Goal: Task Accomplishment & Management: Use online tool/utility

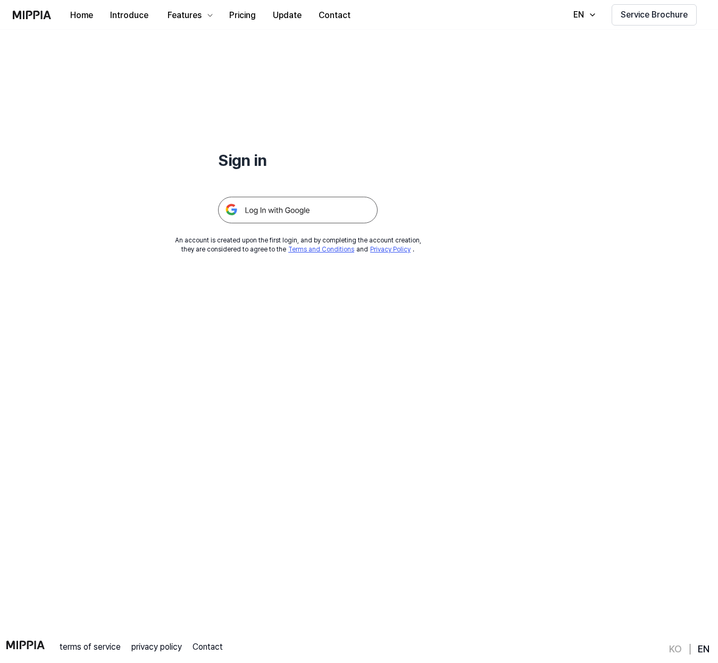
scroll to position [102, 0]
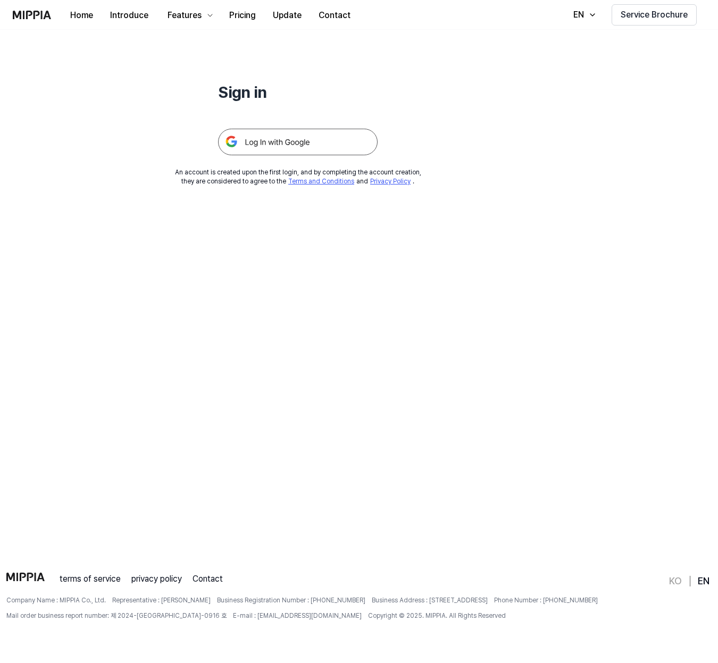
click at [248, 143] on img at bounding box center [298, 142] width 160 height 27
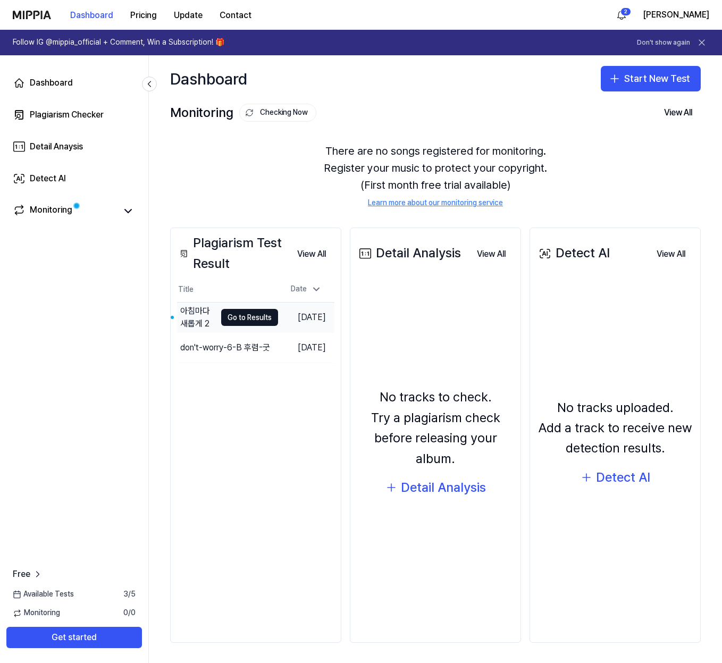
click at [199, 314] on div "아침마다 새롭게 2" at bounding box center [198, 318] width 36 height 26
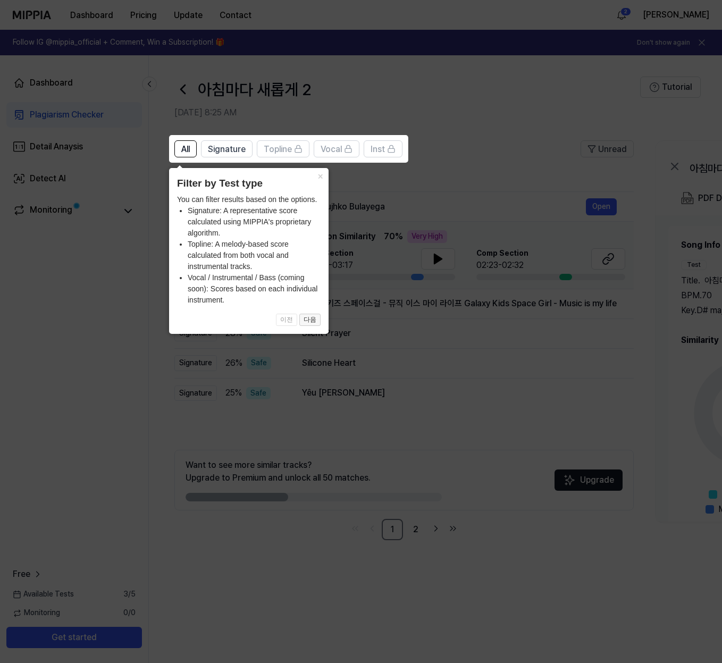
click at [316, 316] on button "다음" at bounding box center [309, 320] width 21 height 13
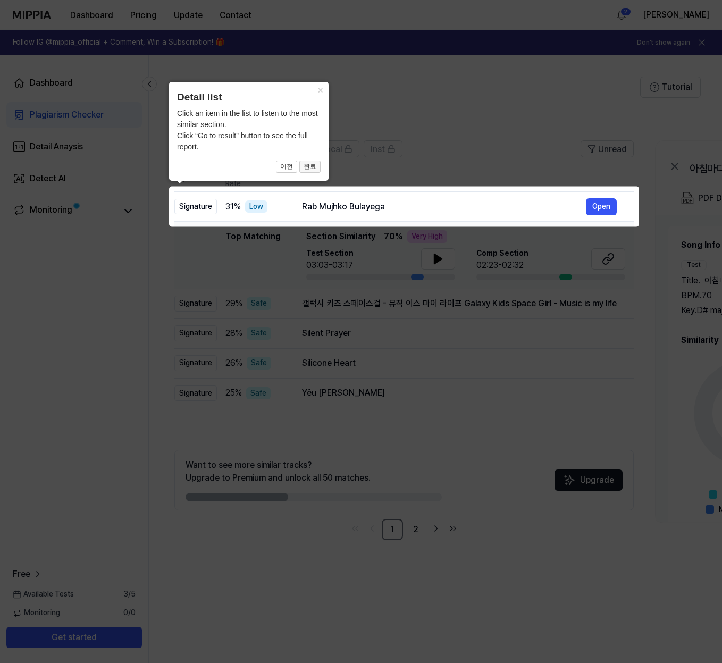
click at [310, 163] on button "완료" at bounding box center [309, 167] width 21 height 13
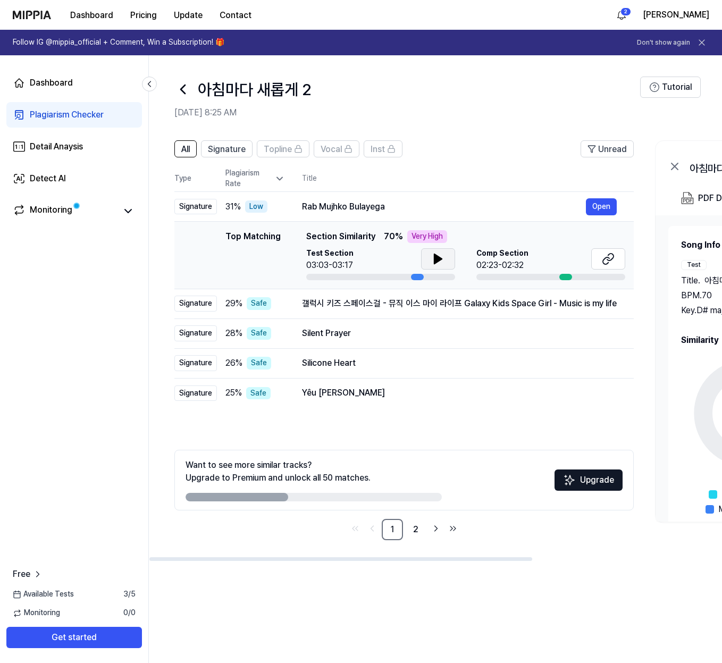
click at [438, 259] on icon at bounding box center [438, 259] width 7 height 10
click at [611, 258] on icon at bounding box center [608, 259] width 13 height 13
click at [605, 206] on button "Open" at bounding box center [601, 206] width 31 height 17
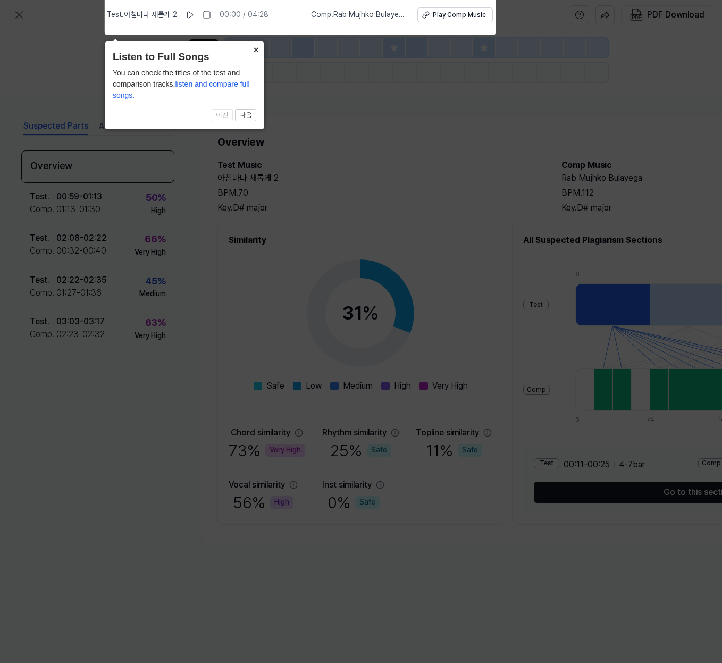
click at [257, 46] on button "×" at bounding box center [255, 48] width 17 height 15
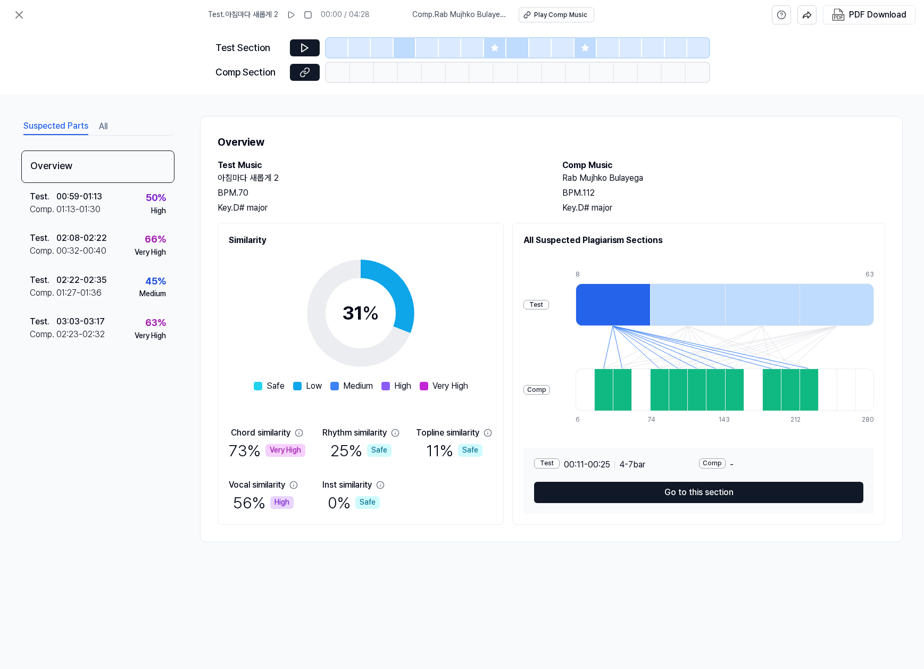
click at [622, 305] on div at bounding box center [612, 304] width 74 height 43
click at [608, 387] on div at bounding box center [603, 390] width 19 height 43
click at [546, 390] on div "Comp" at bounding box center [536, 390] width 27 height 10
click at [717, 461] on div "Comp" at bounding box center [712, 463] width 27 height 10
click at [722, 465] on div "Comp -" at bounding box center [781, 464] width 165 height 13
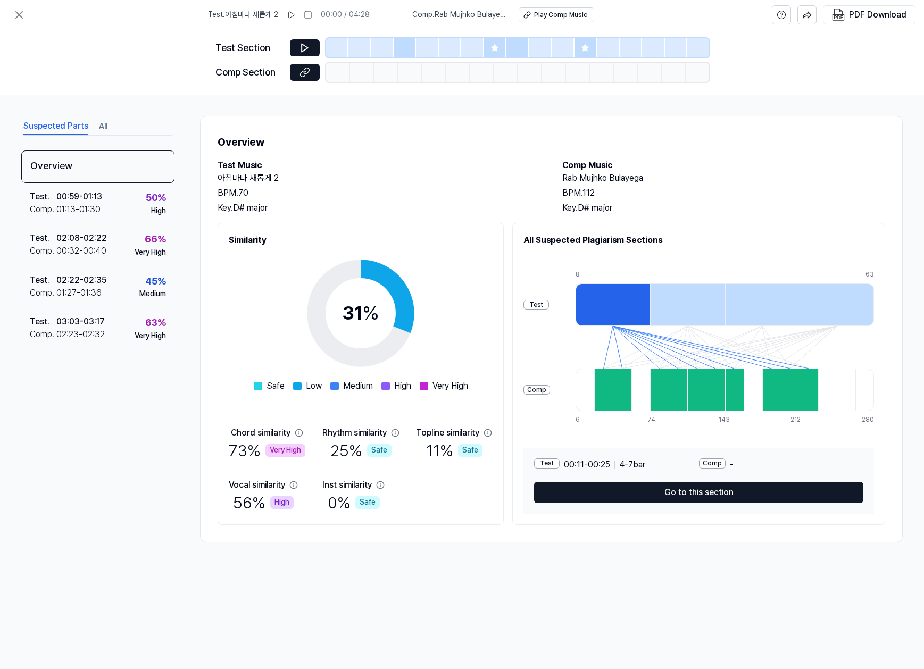
click at [722, 464] on div "Comp -" at bounding box center [781, 464] width 165 height 13
click at [56, 163] on div "Overview" at bounding box center [97, 167] width 153 height 32
click at [67, 205] on div "01:13 - 01:30" at bounding box center [78, 209] width 44 height 13
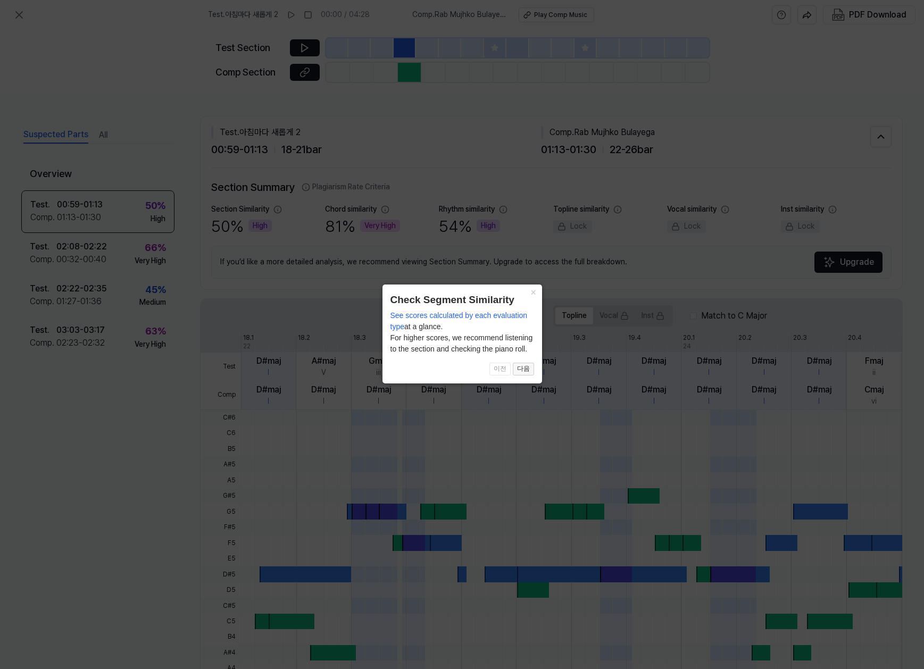
click at [527, 368] on button "다음" at bounding box center [523, 369] width 21 height 13
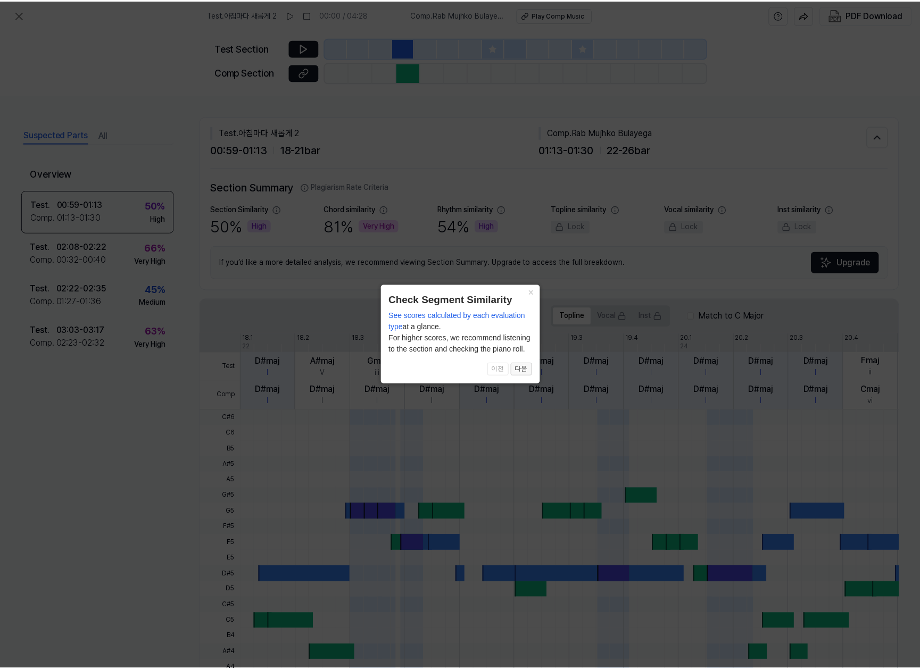
scroll to position [61, 0]
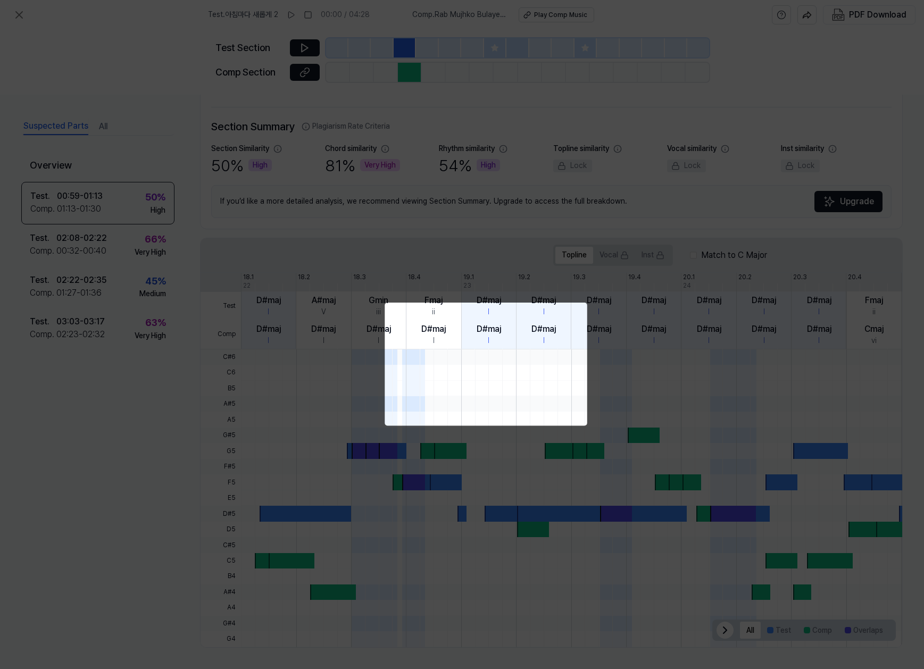
click at [527, 368] on div at bounding box center [680, 372] width 879 height 15
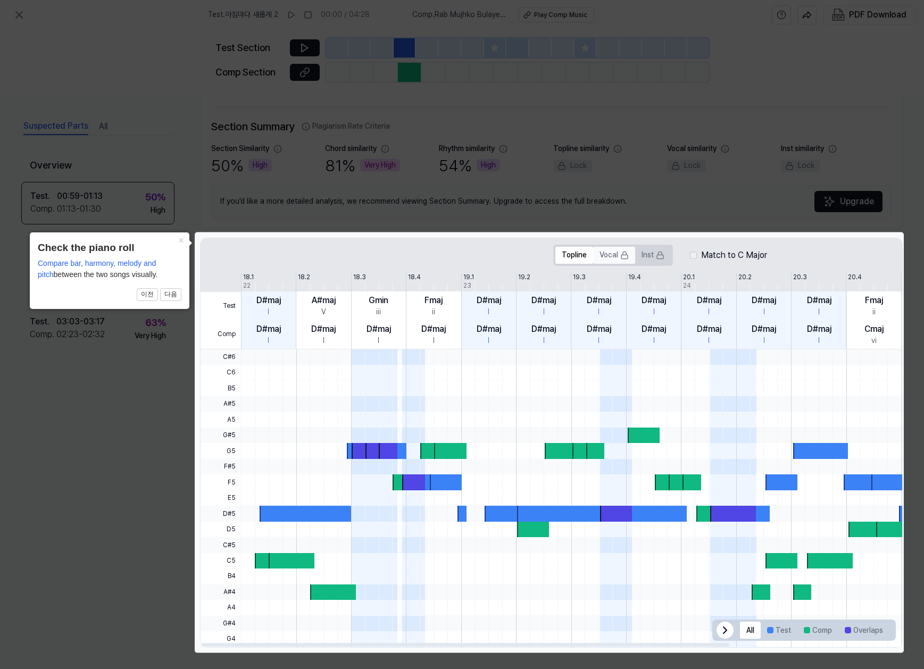
click at [611, 258] on button "Vocal" at bounding box center [614, 255] width 42 height 17
click at [611, 252] on button "Vocal" at bounding box center [614, 255] width 42 height 17
click at [647, 254] on button "Inst" at bounding box center [653, 255] width 36 height 17
click at [578, 256] on button "Topline" at bounding box center [574, 255] width 38 height 17
click at [168, 291] on button "다음" at bounding box center [170, 294] width 21 height 13
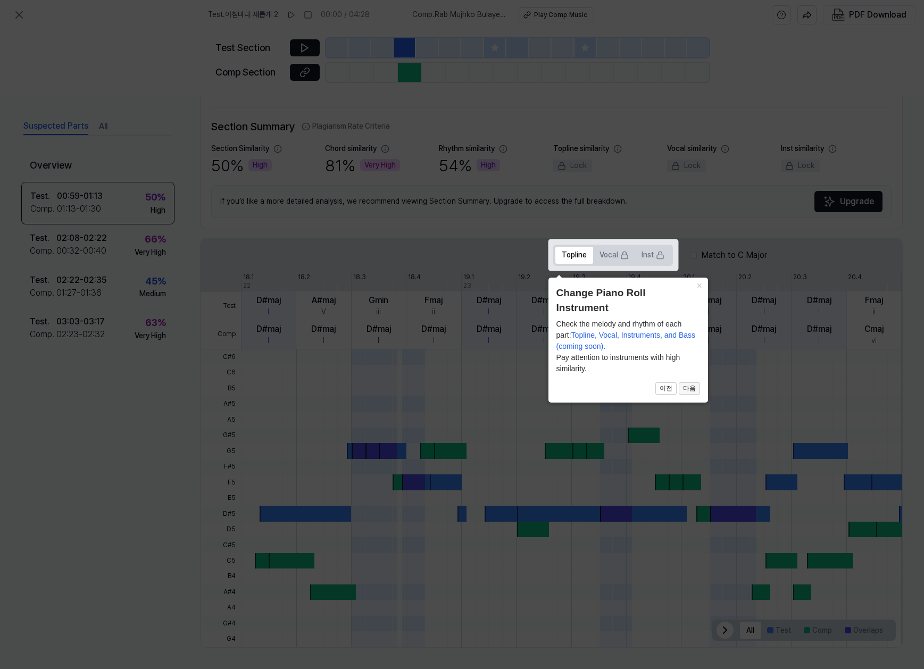
click at [694, 386] on button "다음" at bounding box center [689, 388] width 21 height 13
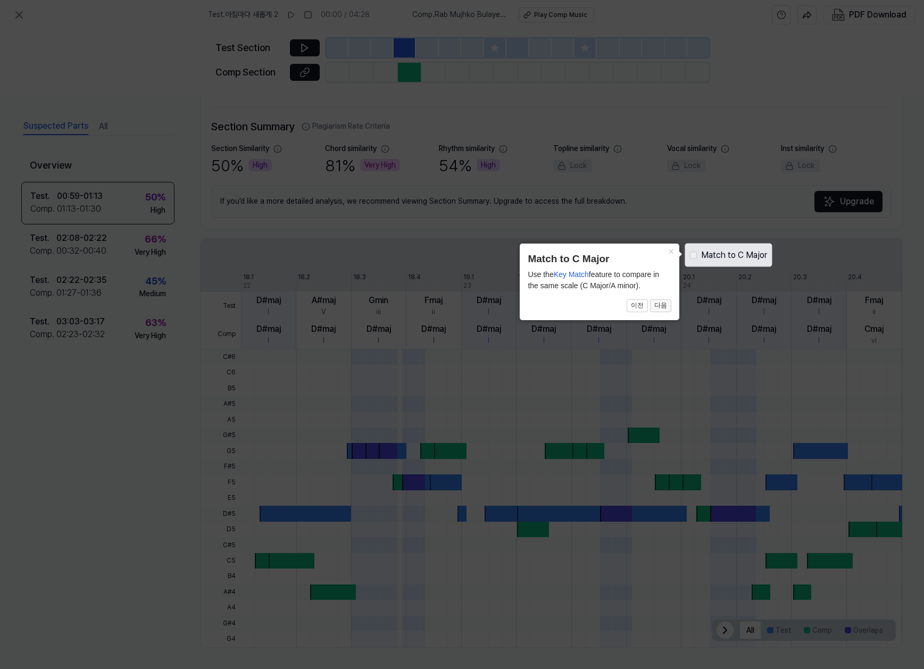
click at [664, 305] on button "다음" at bounding box center [660, 305] width 21 height 13
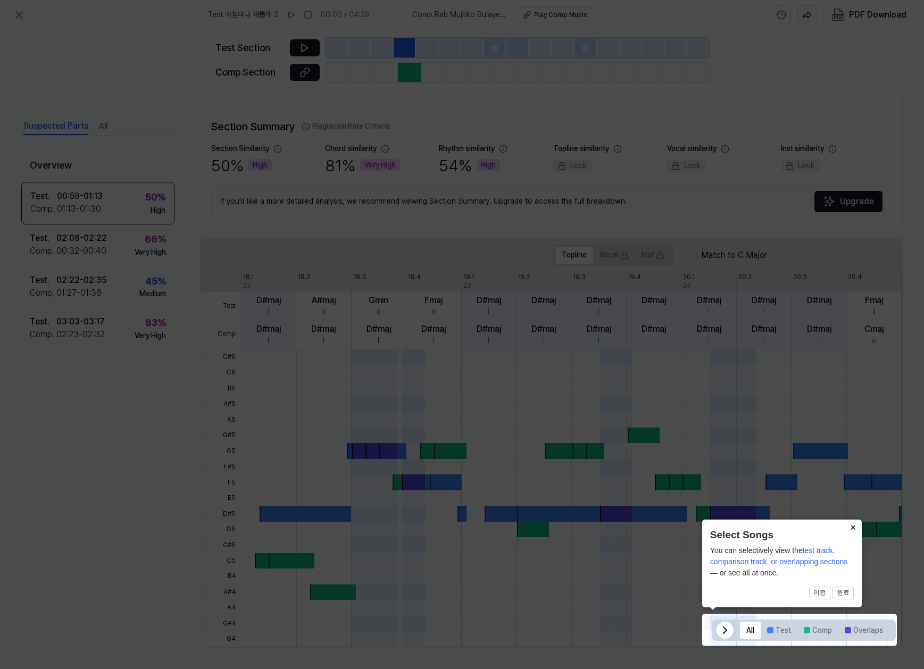
click at [722, 527] on button "×" at bounding box center [853, 527] width 17 height 15
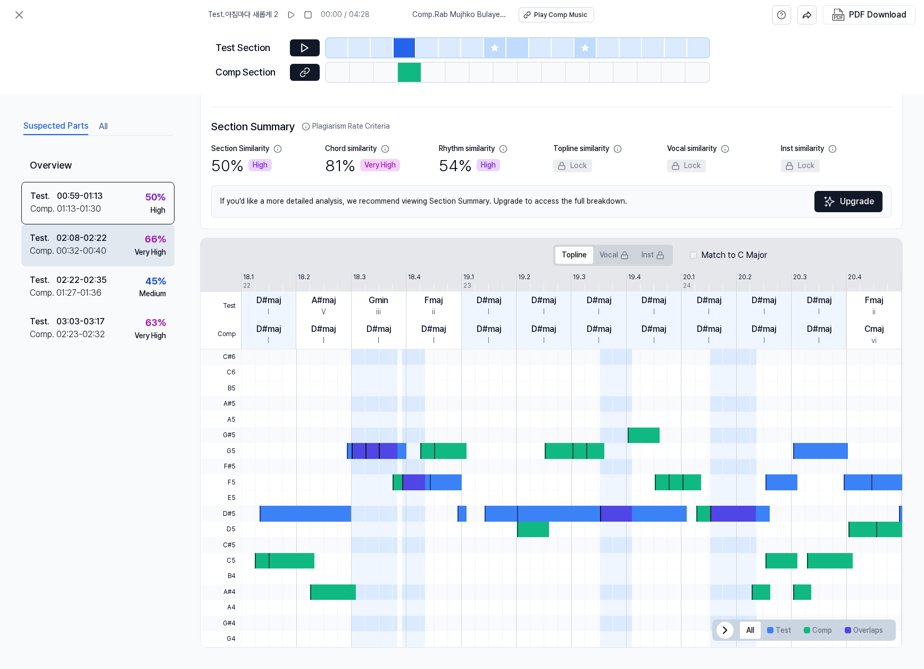
click at [87, 249] on div "00:32 - 00:40" at bounding box center [81, 251] width 50 height 13
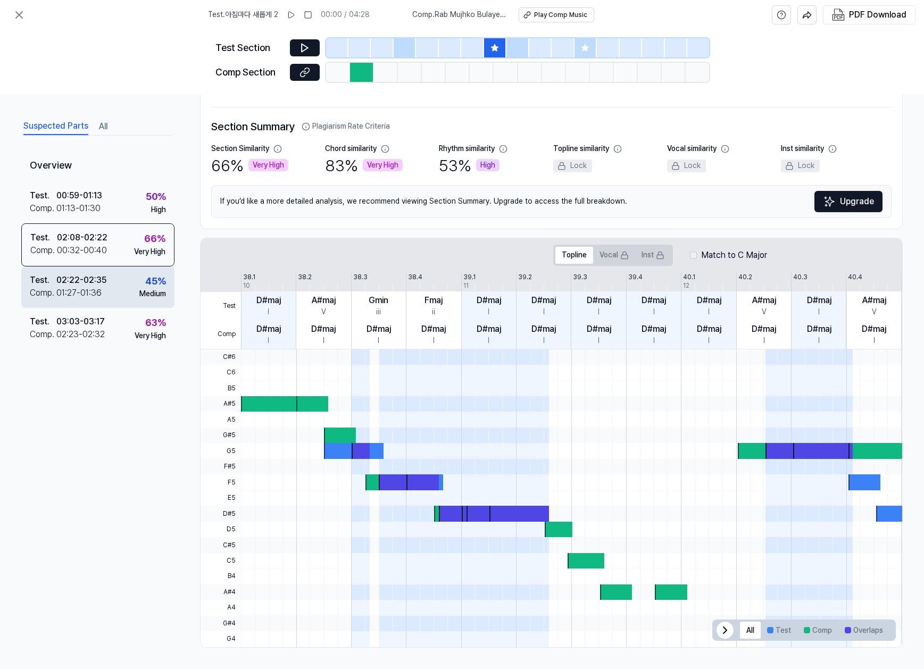
click at [105, 287] on div "Comp . 01:27 - 01:36" at bounding box center [68, 292] width 77 height 13
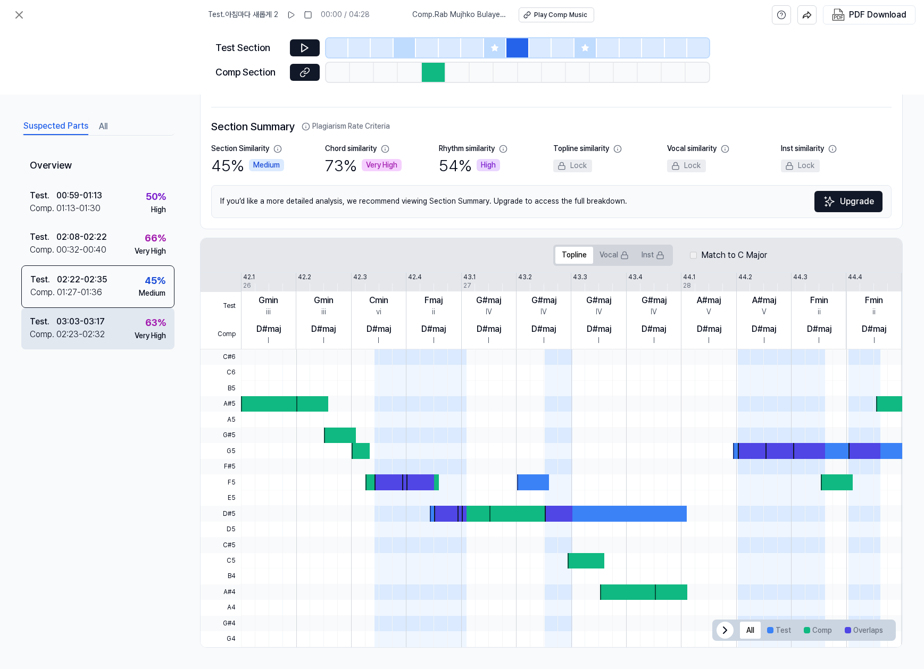
click at [99, 328] on div "02:23 - 02:32" at bounding box center [80, 334] width 48 height 13
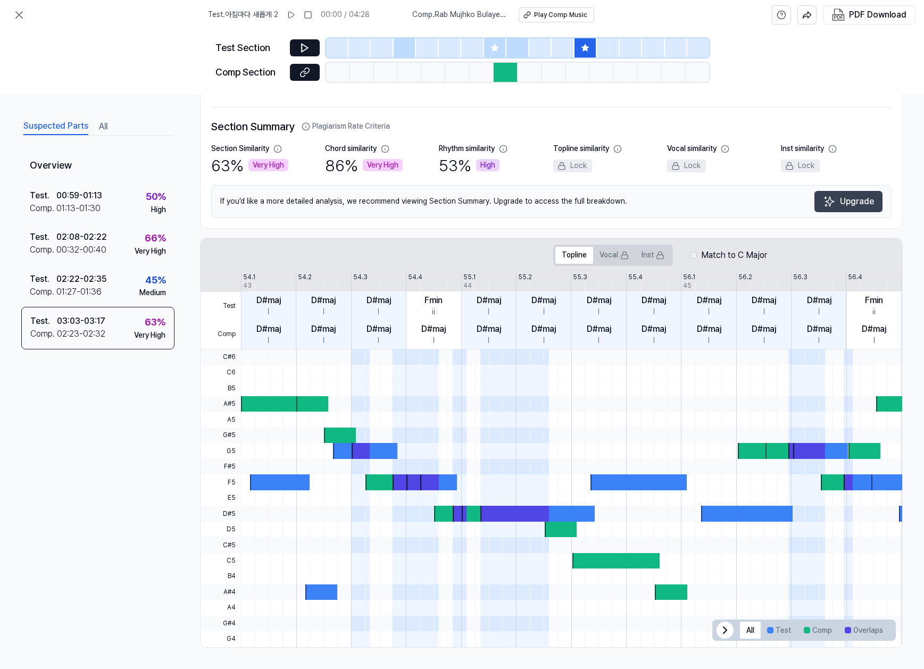
click at [722, 202] on button "Upgrade" at bounding box center [848, 201] width 68 height 21
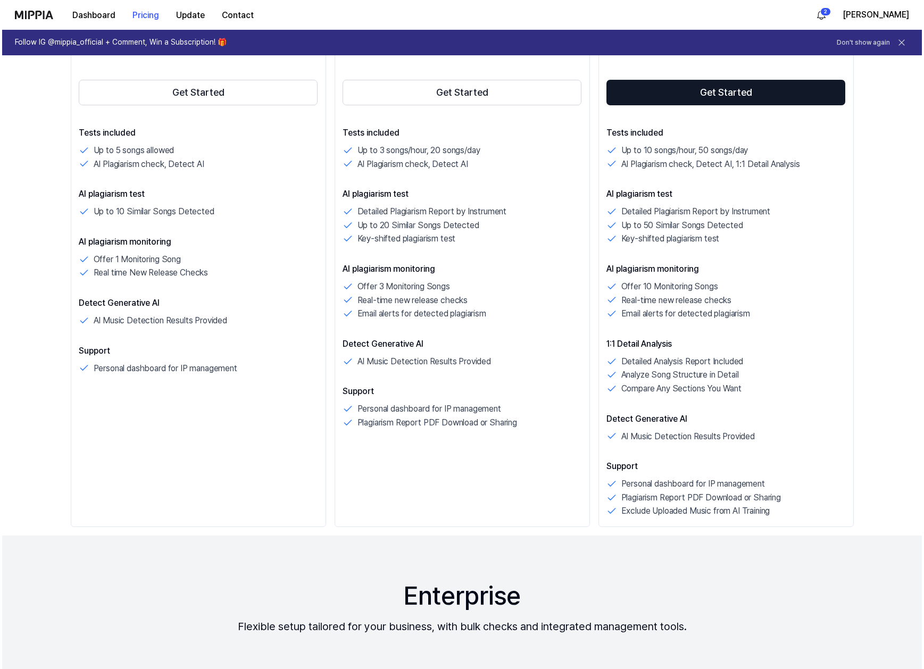
scroll to position [0, 0]
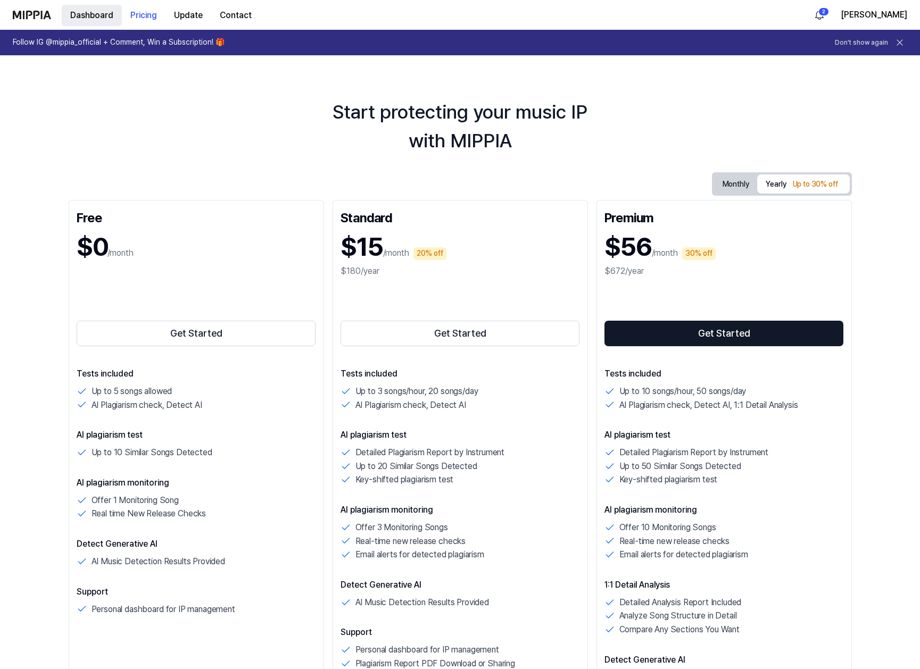
click at [95, 14] on button "Dashboard" at bounding box center [92, 15] width 60 height 21
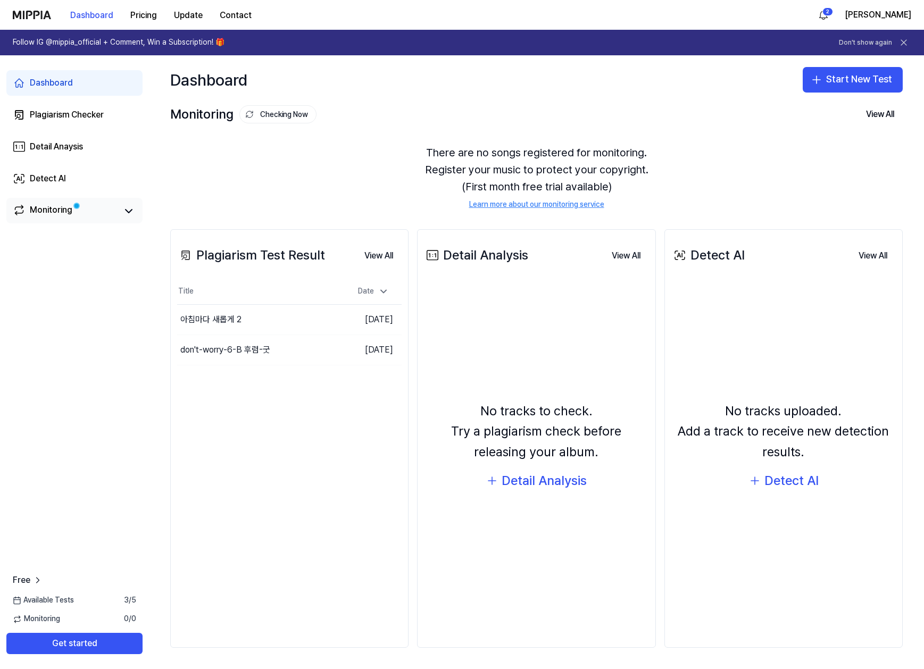
click at [53, 211] on div "Monitoring" at bounding box center [51, 211] width 43 height 15
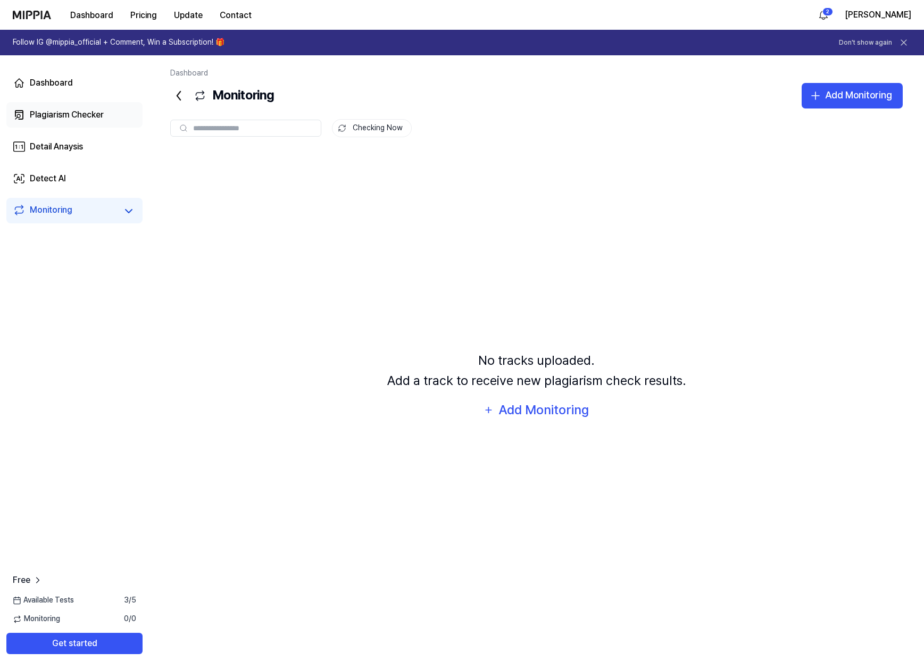
click at [56, 110] on div "Plagiarism Checker" at bounding box center [67, 114] width 74 height 13
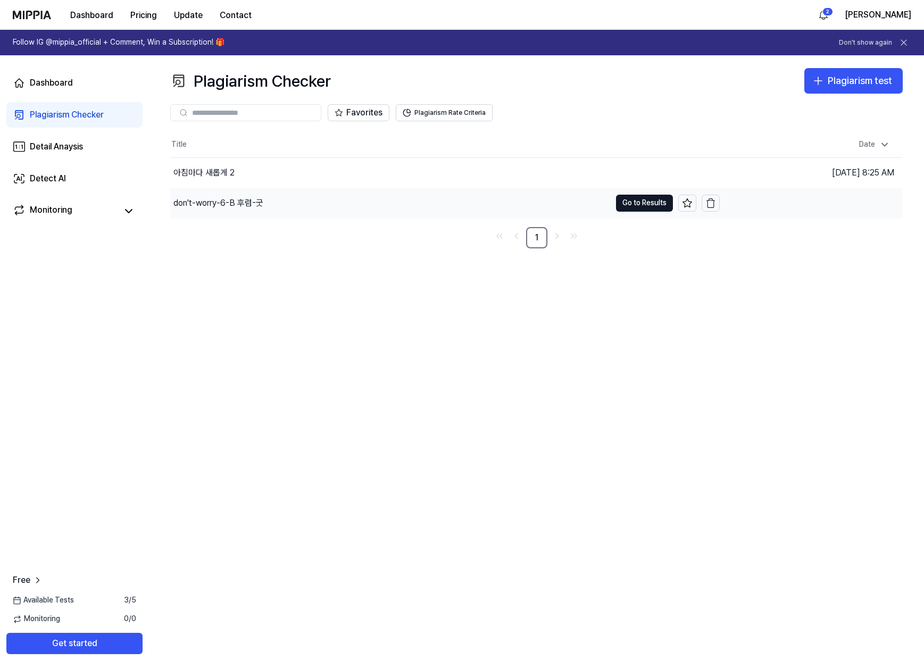
click at [217, 202] on div "don't-worry-6-B 후렴-굿" at bounding box center [218, 203] width 90 height 13
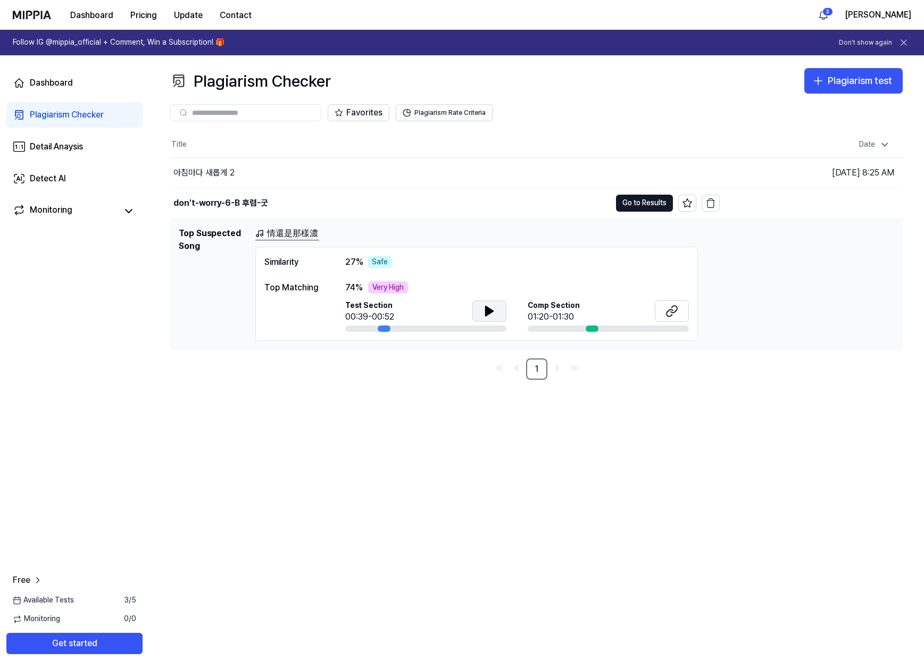
click at [490, 313] on icon at bounding box center [489, 311] width 7 height 10
click at [672, 308] on icon at bounding box center [671, 311] width 13 height 13
click at [590, 327] on div at bounding box center [592, 328] width 13 height 6
click at [593, 330] on div at bounding box center [592, 328] width 13 height 6
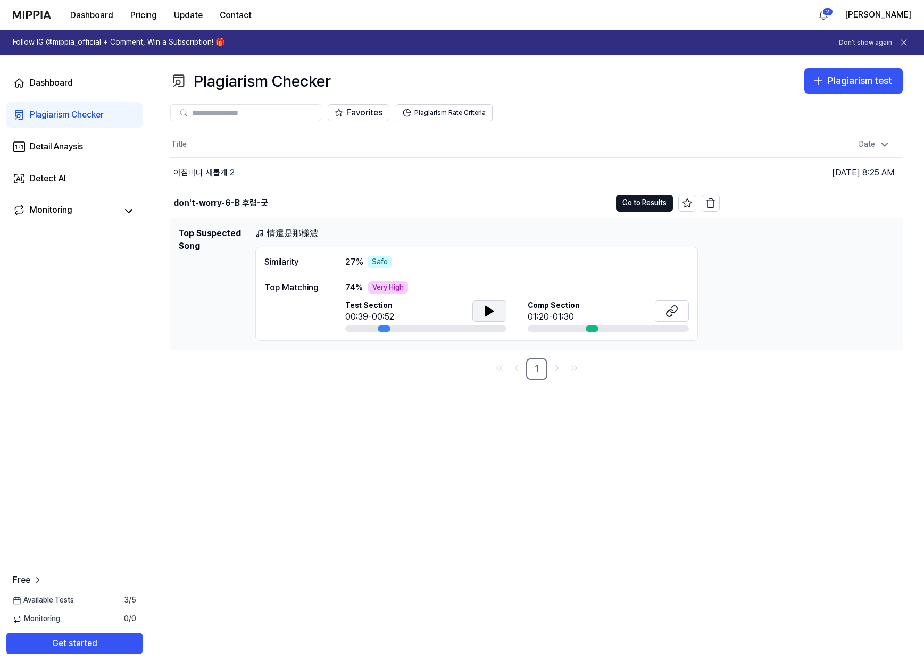
click at [593, 330] on div at bounding box center [592, 328] width 13 height 6
click at [94, 115] on div "Plagiarism Checker" at bounding box center [67, 114] width 74 height 13
click at [646, 201] on button "Go to Results" at bounding box center [644, 203] width 57 height 17
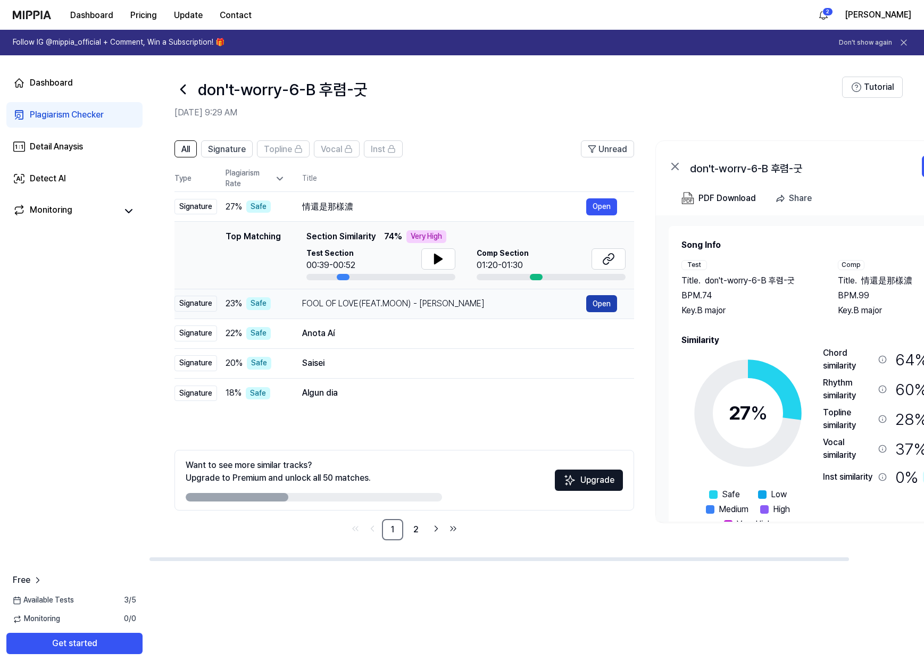
click at [602, 304] on button "Open" at bounding box center [601, 303] width 31 height 17
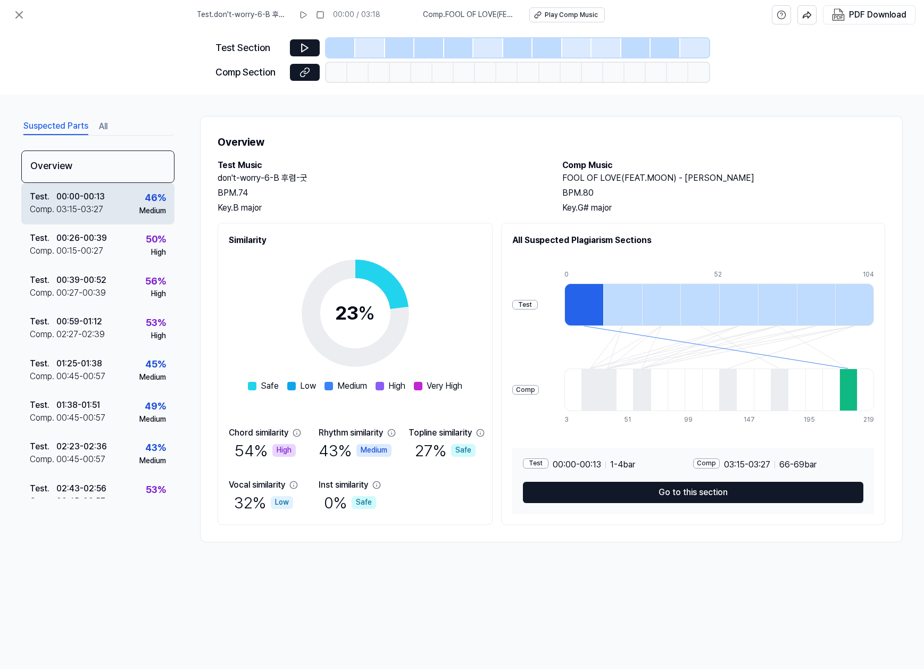
click at [123, 205] on div "Test . 00:00 - 00:13 Comp . 03:15 - 03:27 46 % Medium" at bounding box center [97, 203] width 153 height 41
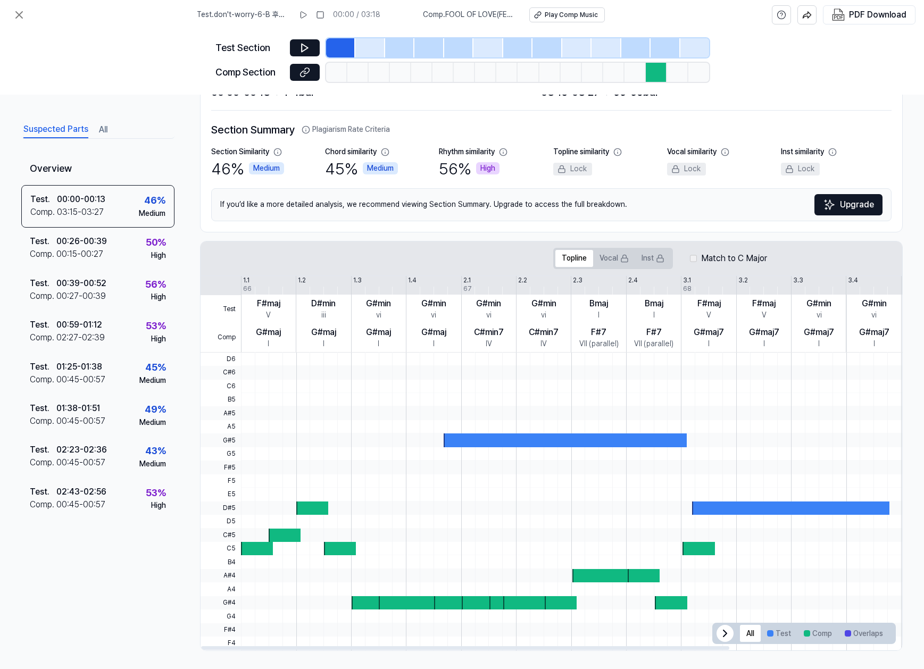
scroll to position [61, 0]
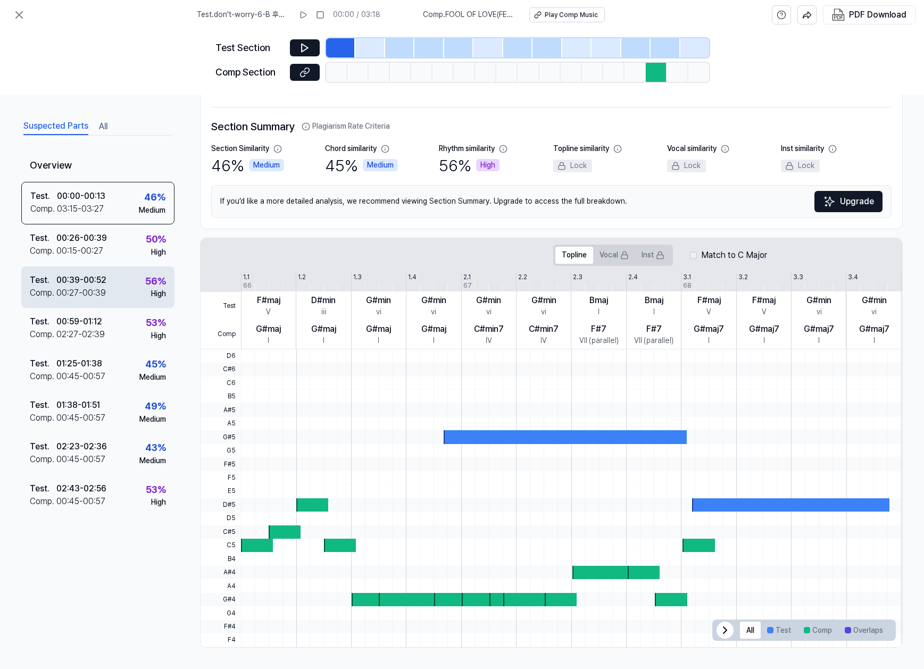
click at [102, 280] on div "00:39 - 00:52" at bounding box center [81, 279] width 50 height 13
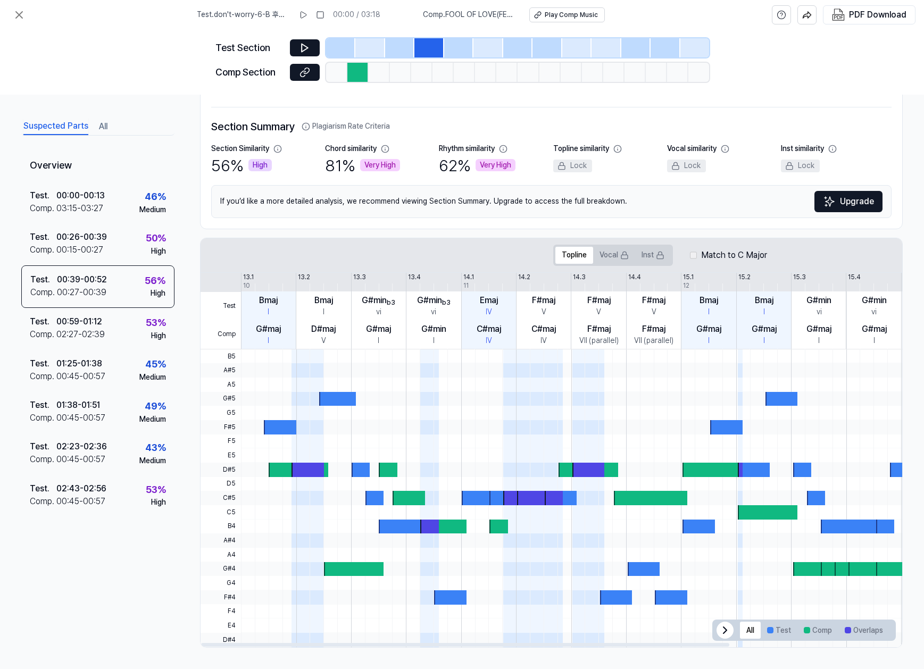
click at [491, 272] on div "Test Comp 13.1 13.2 13.3 13.4 14.1 14.2 14.3 14.4 15.1 15.2 15.3 15.4 16.1 16.2…" at bounding box center [660, 459] width 919 height 375
click at [606, 256] on button "Vocal" at bounding box center [614, 255] width 42 height 17
click at [578, 256] on button "Topline" at bounding box center [574, 255] width 38 height 17
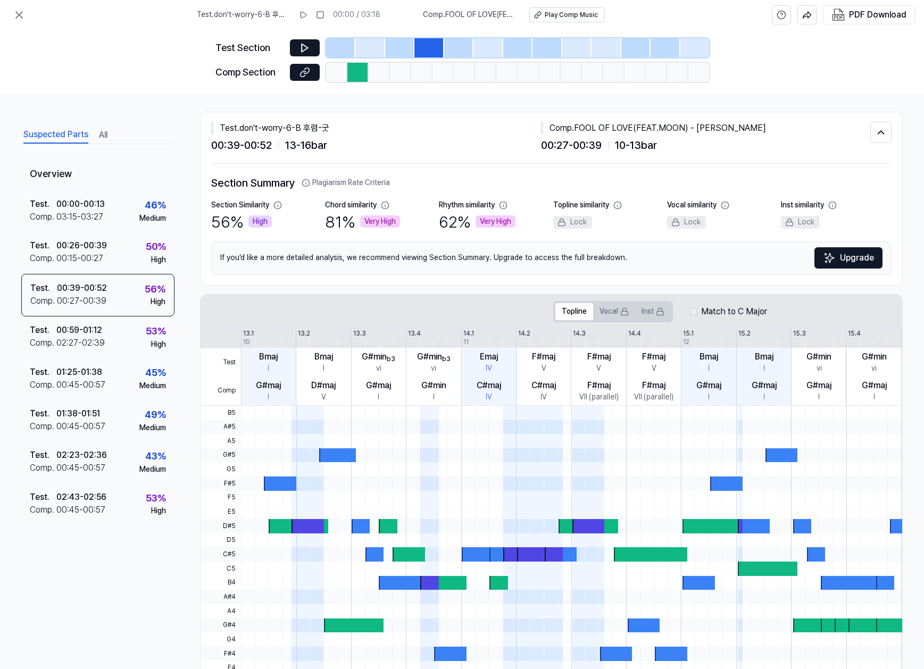
scroll to position [0, 0]
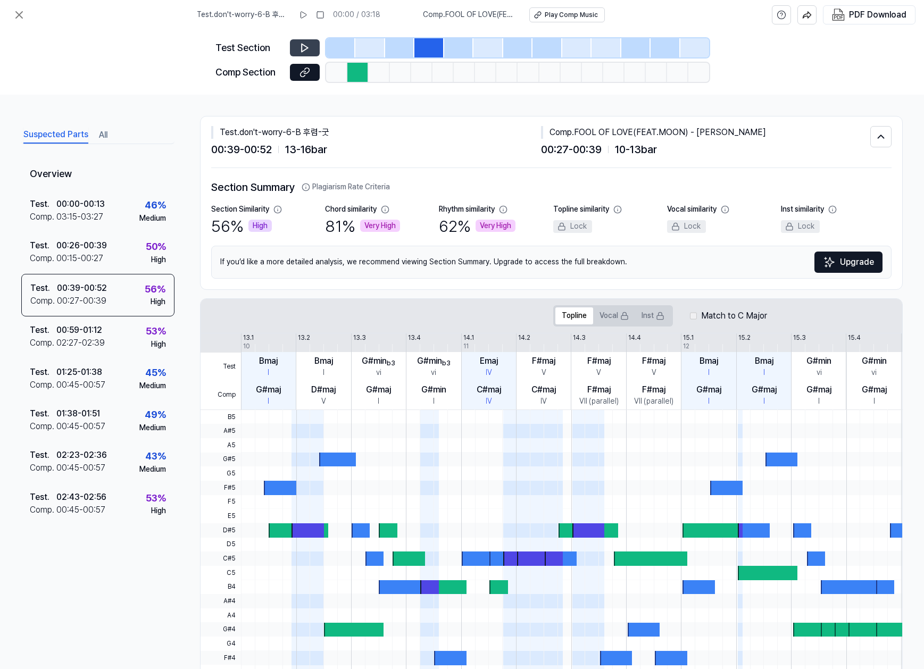
click at [305, 49] on icon at bounding box center [305, 48] width 6 height 8
click at [311, 69] on button at bounding box center [305, 72] width 30 height 17
click at [303, 71] on icon at bounding box center [302, 74] width 5 height 6
